Goal: Task Accomplishment & Management: Complete application form

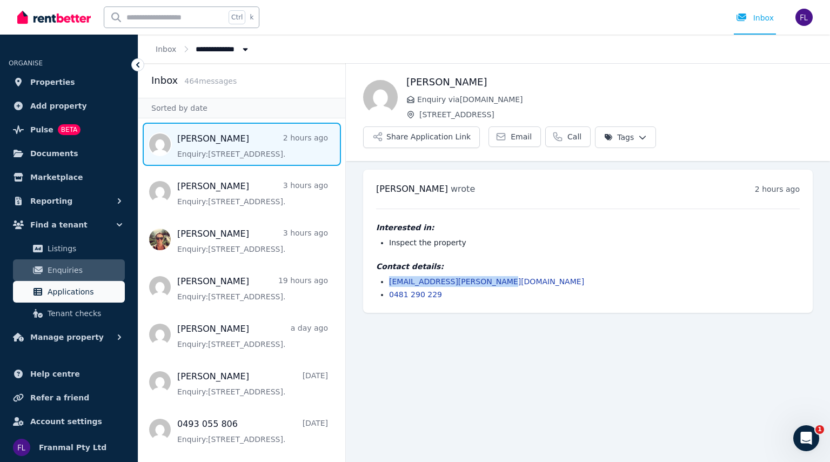
click at [66, 285] on span "Applications" at bounding box center [84, 291] width 73 height 13
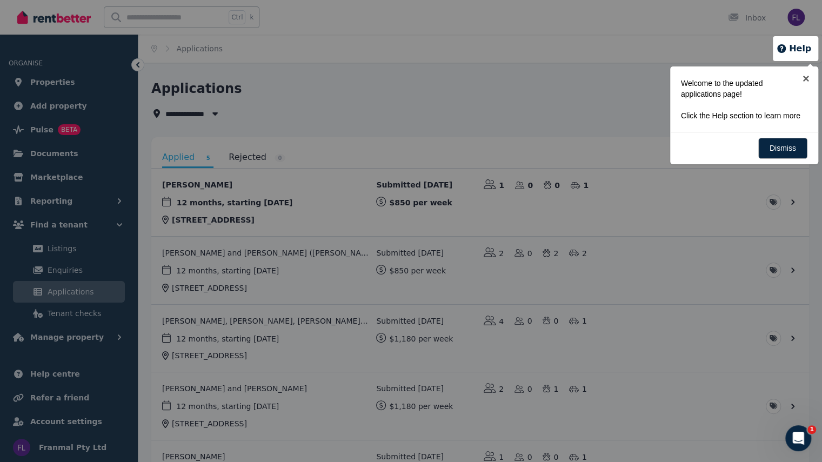
click at [555, 73] on div at bounding box center [411, 231] width 822 height 462
click at [223, 205] on div at bounding box center [411, 231] width 822 height 462
click at [809, 81] on link "×" at bounding box center [806, 78] width 24 height 24
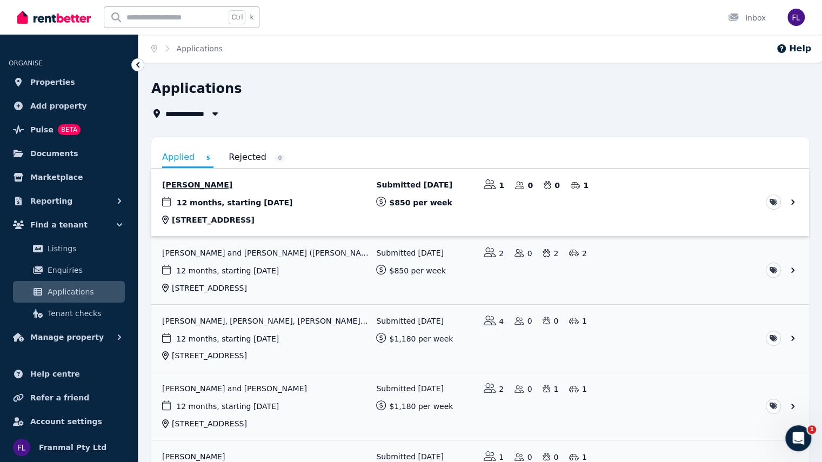
click at [191, 199] on link "View application: Devon Henderson" at bounding box center [480, 203] width 658 height 68
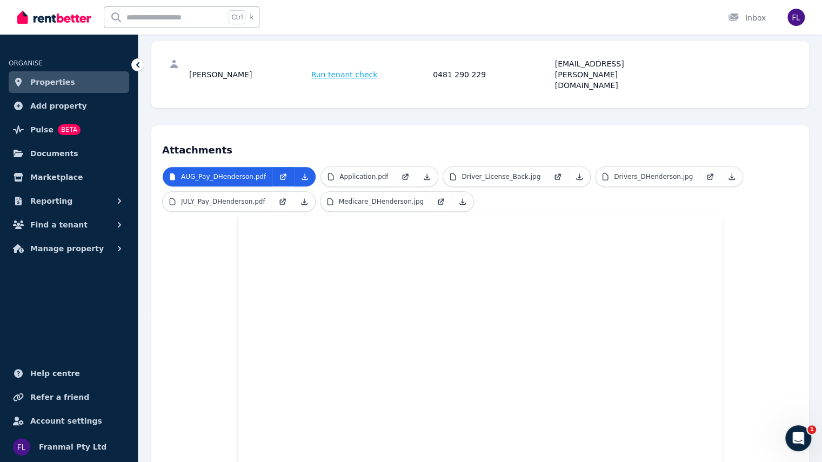
scroll to position [144, 0]
click at [362, 172] on p "Application.pdf" at bounding box center [363, 176] width 49 height 9
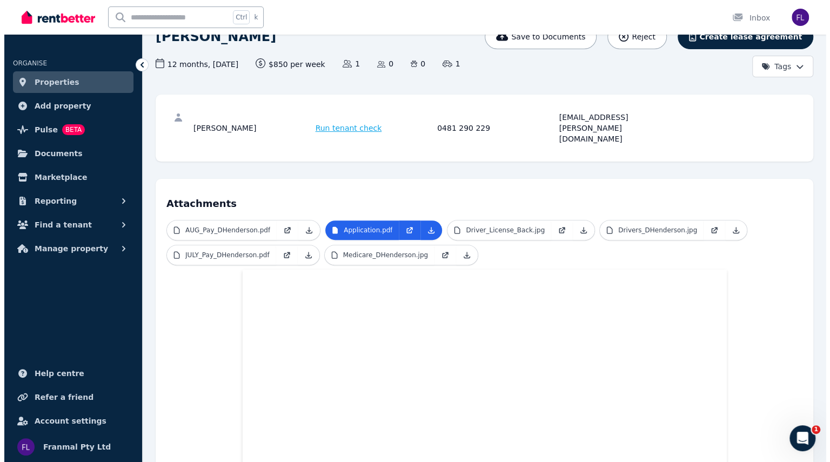
scroll to position [0, 0]
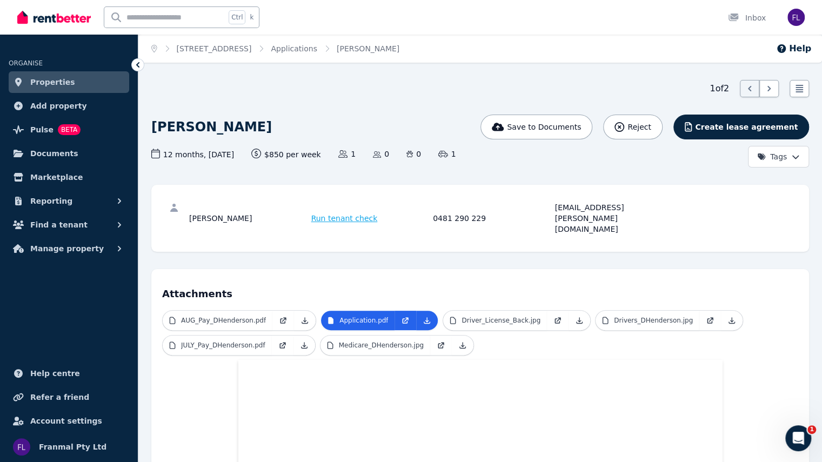
click at [345, 213] on span "Run tenant check" at bounding box center [344, 218] width 66 height 11
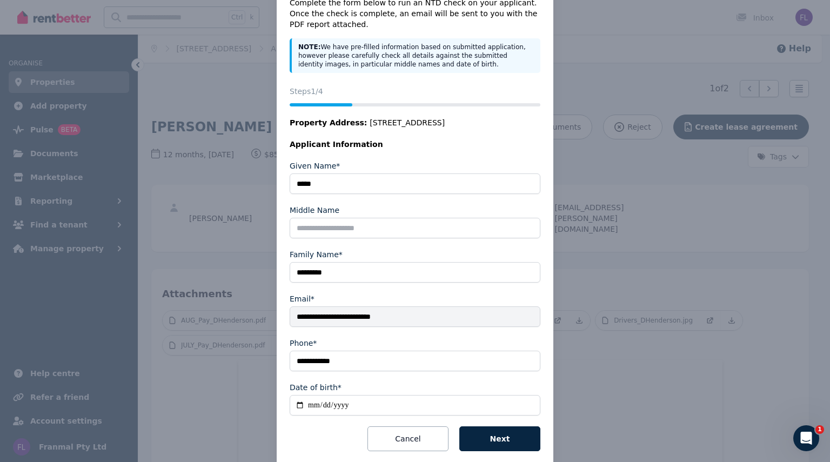
scroll to position [59, 0]
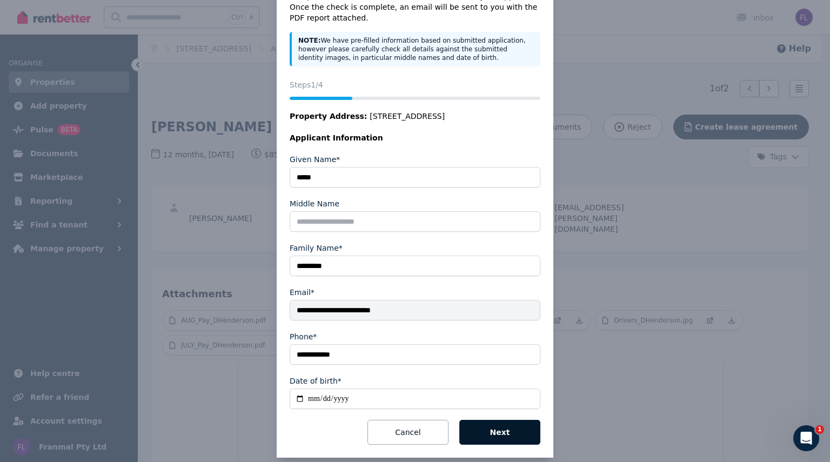
click at [512, 430] on button "Next" at bounding box center [499, 432] width 81 height 25
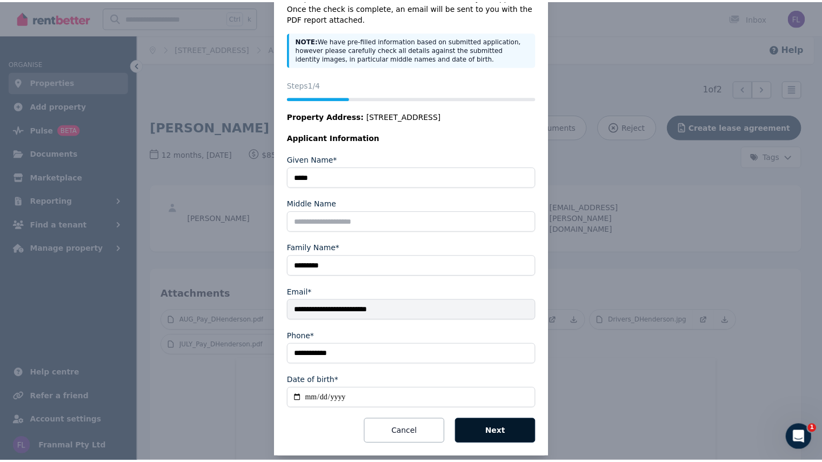
scroll to position [0, 0]
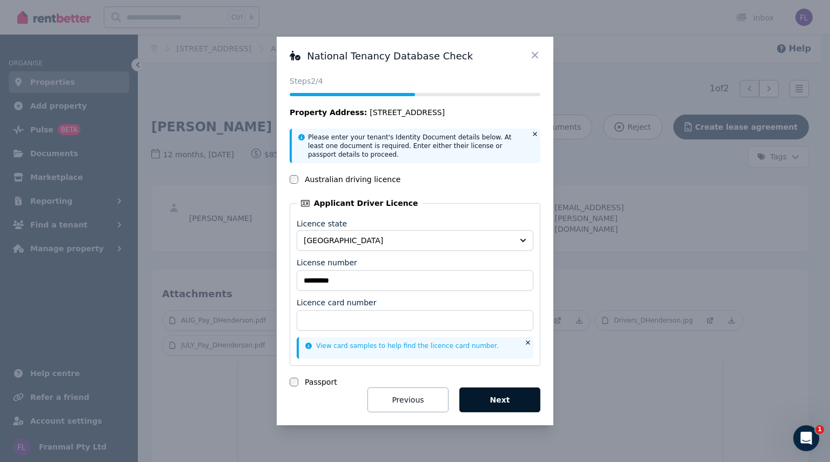
click at [497, 405] on button "Next" at bounding box center [499, 399] width 81 height 25
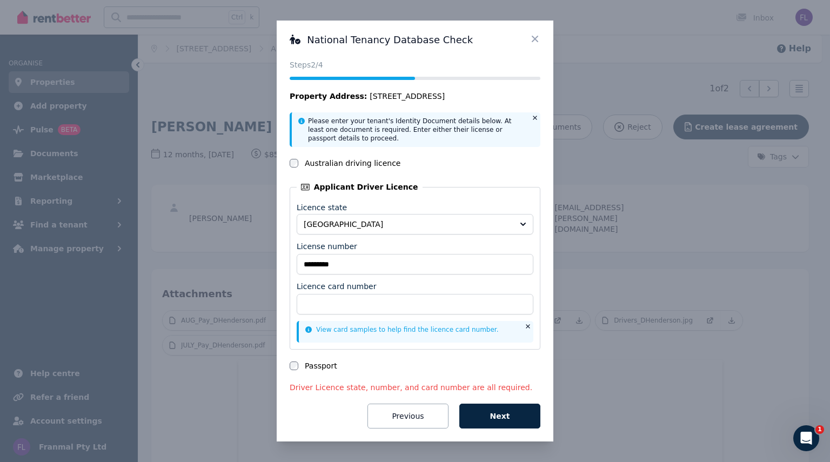
click at [534, 43] on icon at bounding box center [535, 39] width 11 height 11
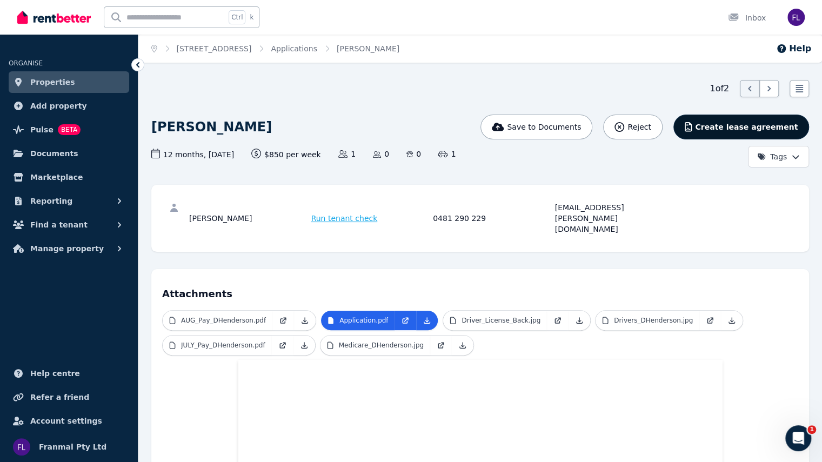
click at [753, 127] on span "Create lease agreement" at bounding box center [746, 127] width 103 height 11
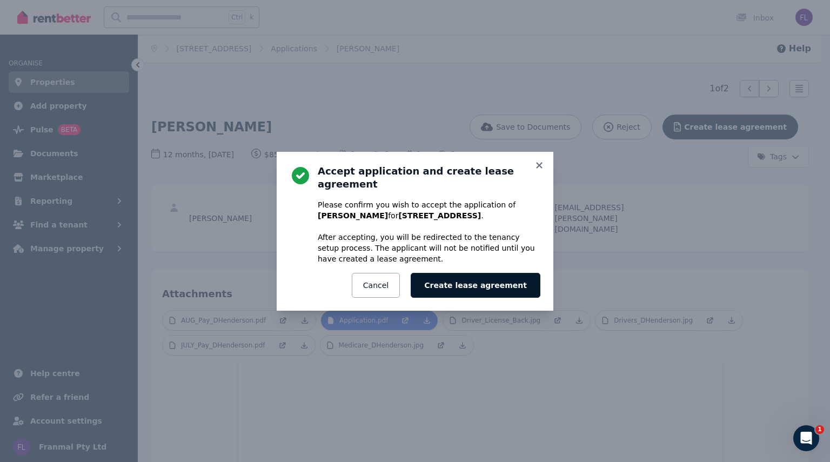
click at [490, 284] on button "Create lease agreement" at bounding box center [476, 285] width 130 height 25
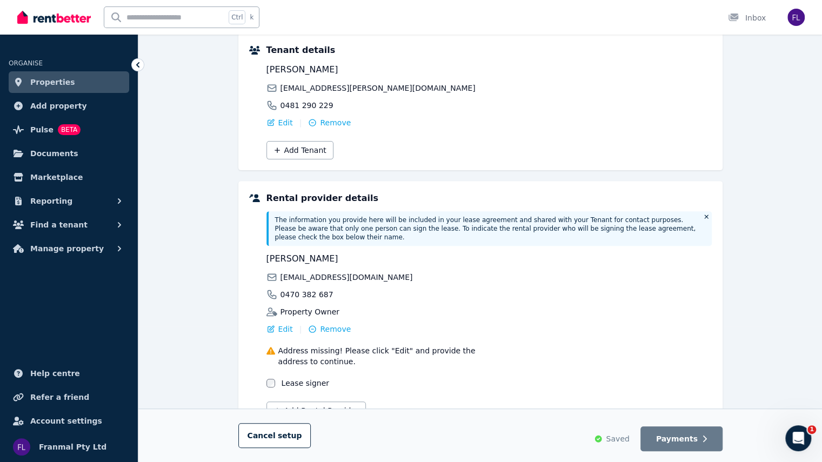
scroll to position [178, 0]
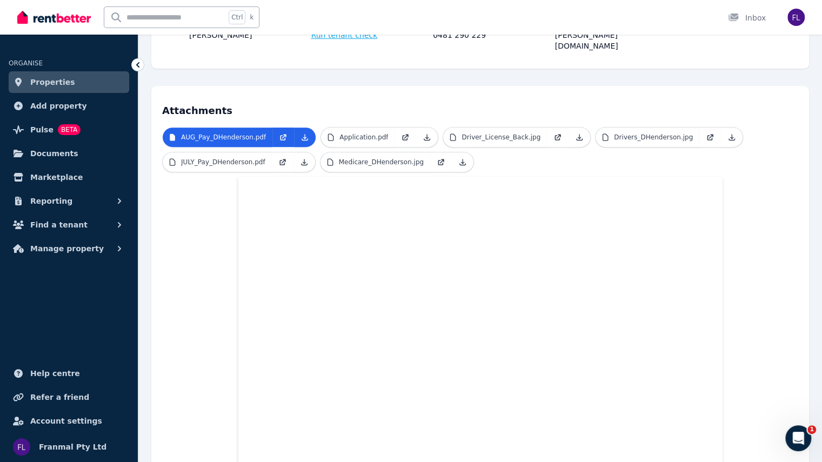
scroll to position [180, 0]
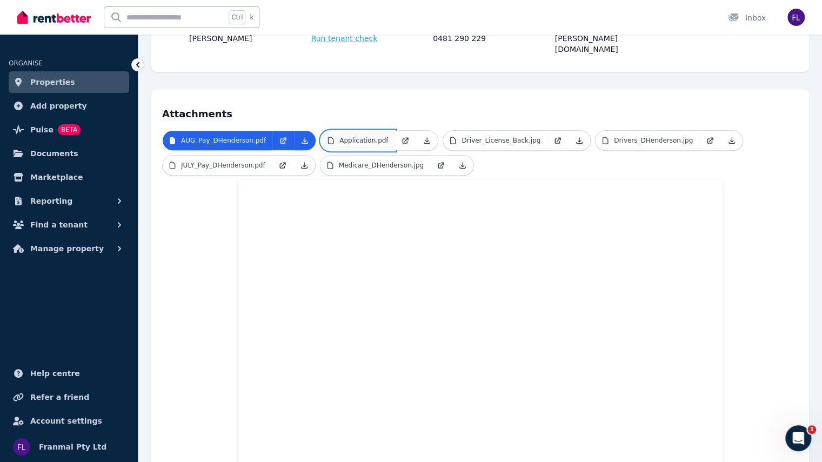
click at [343, 136] on p "Application.pdf" at bounding box center [363, 140] width 49 height 9
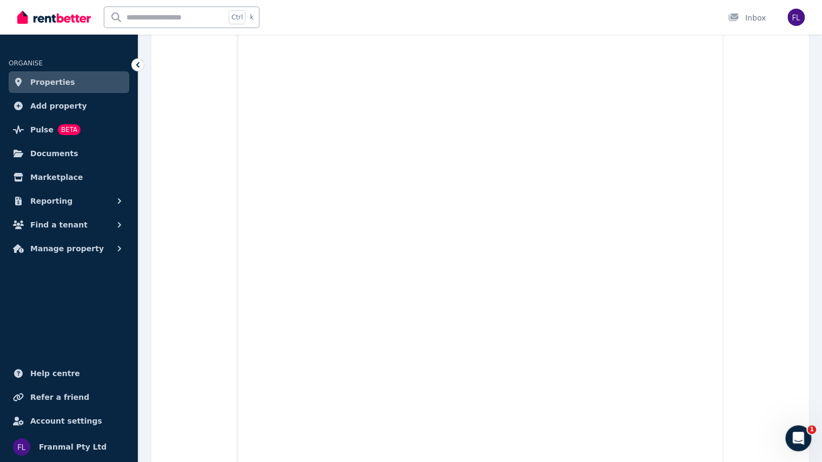
scroll to position [1298, 0]
